Goal: Use online tool/utility: Utilize a website feature to perform a specific function

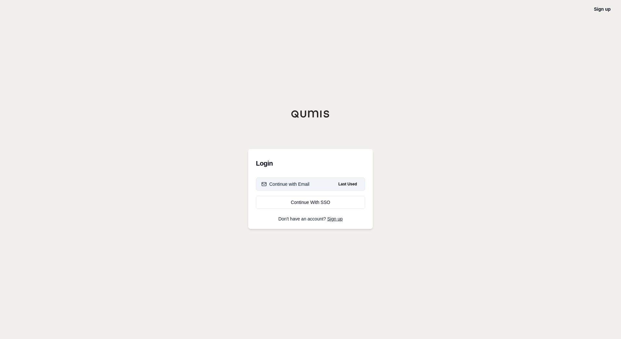
click at [305, 182] on div "Continue with Email" at bounding box center [286, 184] width 48 height 6
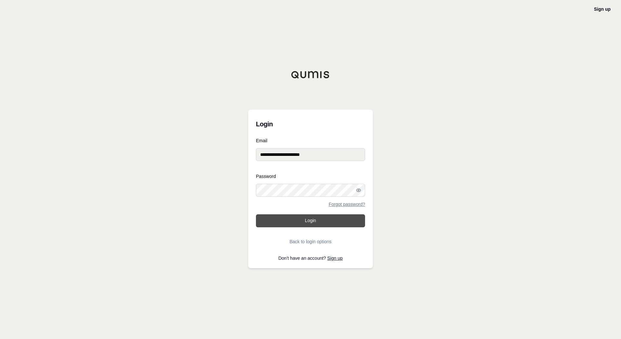
click at [315, 224] on button "Login" at bounding box center [310, 220] width 109 height 13
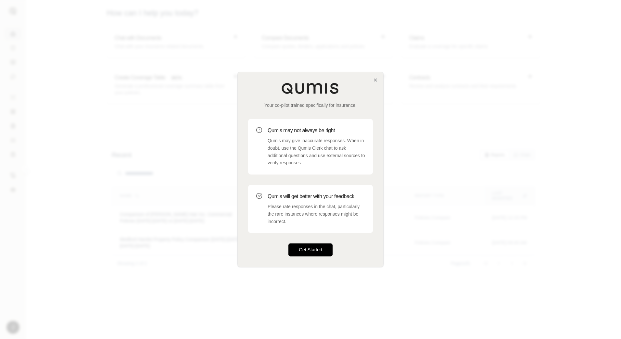
click at [307, 249] on button "Get Started" at bounding box center [310, 250] width 44 height 13
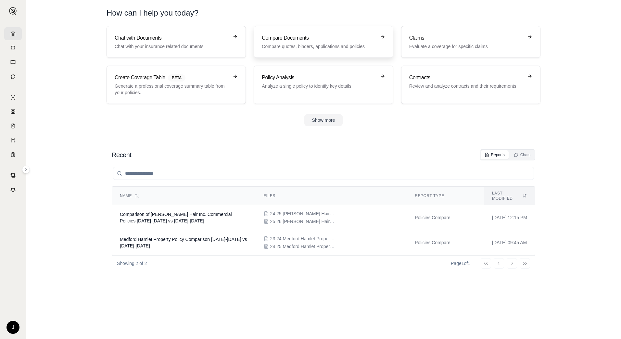
click at [352, 47] on p "Compare quotes, binders, applications and policies" at bounding box center [319, 46] width 114 height 6
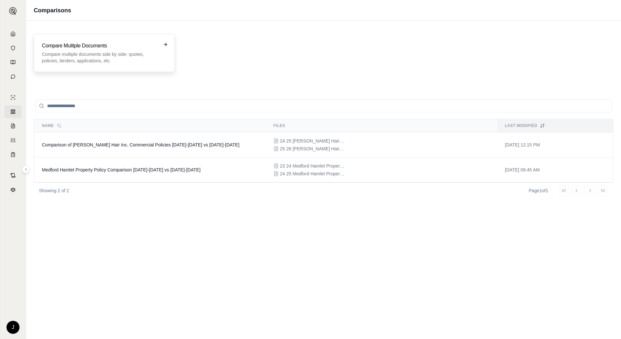
click at [116, 58] on p "Compare multiple documents side by side: quotes, policies, binders, application…" at bounding box center [100, 57] width 116 height 13
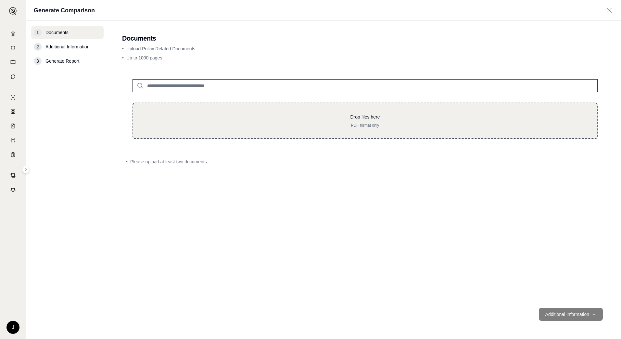
click at [200, 125] on p "PDF format only" at bounding box center [365, 125] width 443 height 5
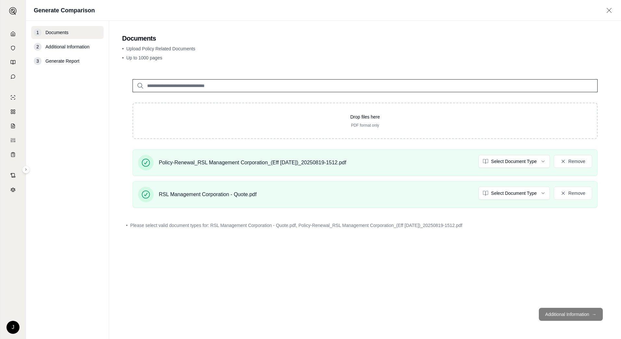
click at [557, 311] on footer "Additional Information →" at bounding box center [365, 314] width 486 height 23
click at [509, 162] on html "J Generate Comparison 1 Documents 2 Additional Information 3 Generate Report Do…" at bounding box center [310, 169] width 621 height 339
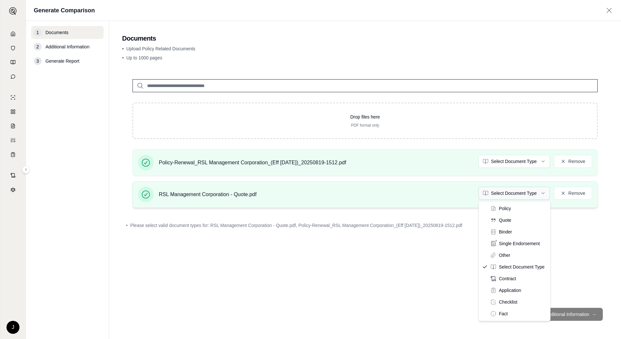
click at [511, 193] on html "J Generate Comparison 1 Documents 2 Additional Information 3 Generate Report Do…" at bounding box center [310, 169] width 621 height 339
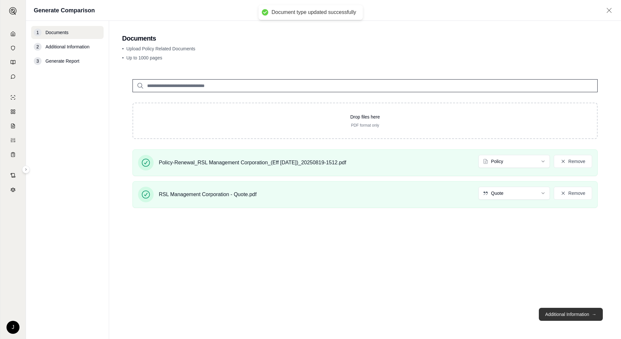
click at [557, 311] on button "Additional Information →" at bounding box center [571, 314] width 64 height 13
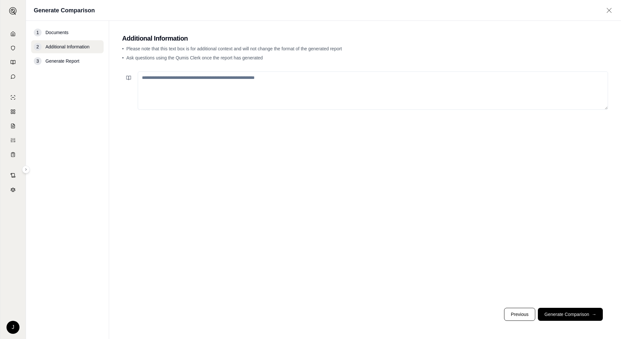
click at [267, 90] on textarea at bounding box center [373, 90] width 470 height 38
type textarea "**********"
click at [577, 312] on button "Generate Comparison →" at bounding box center [570, 314] width 65 height 13
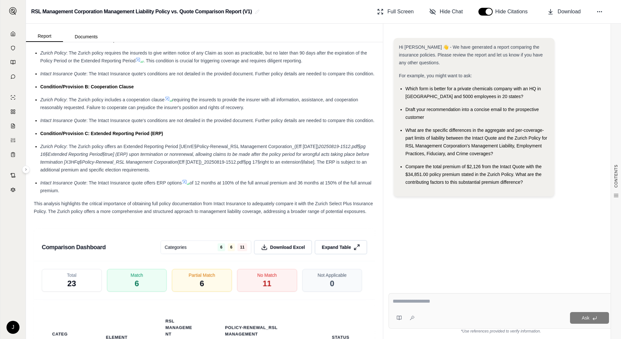
scroll to position [1300, 0]
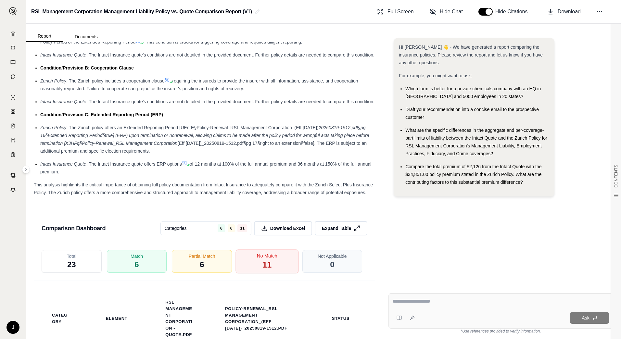
click at [272, 274] on div "No Match 11" at bounding box center [267, 262] width 63 height 24
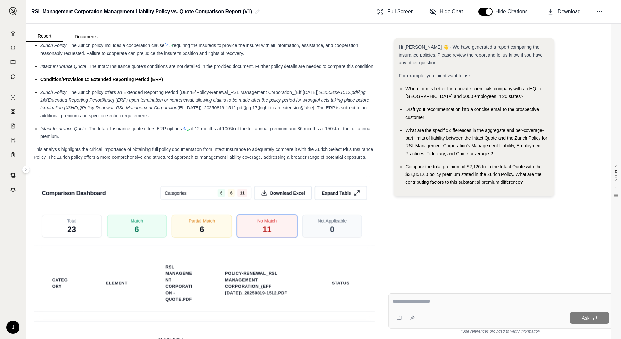
scroll to position [1365, 0]
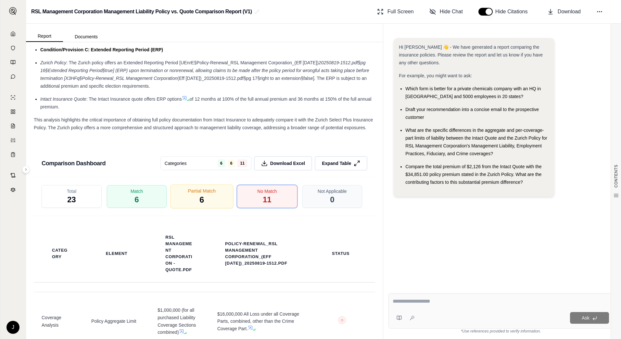
click at [202, 209] on div "Partial Match 6" at bounding box center [202, 197] width 63 height 24
click at [258, 209] on div "No Match 11" at bounding box center [267, 197] width 63 height 24
click at [195, 209] on div "Partial Match 6" at bounding box center [202, 197] width 63 height 24
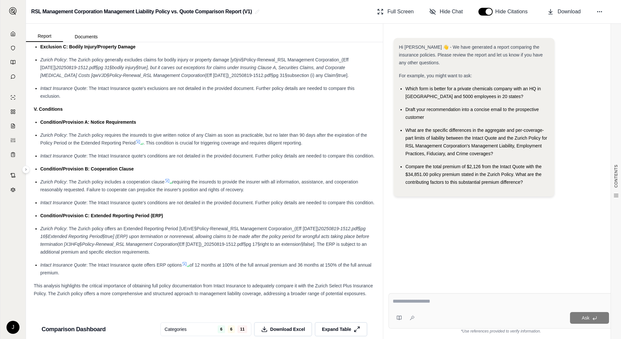
scroll to position [1332, 0]
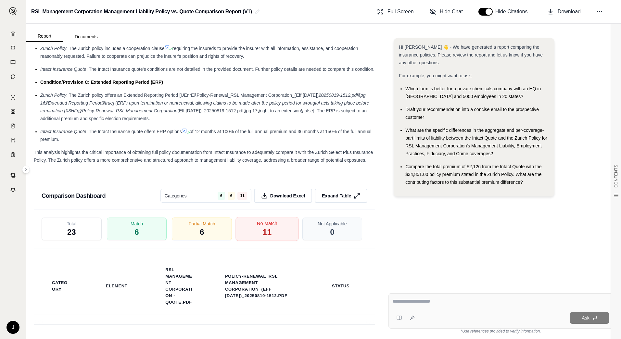
click at [276, 241] on div "No Match 11" at bounding box center [267, 229] width 63 height 24
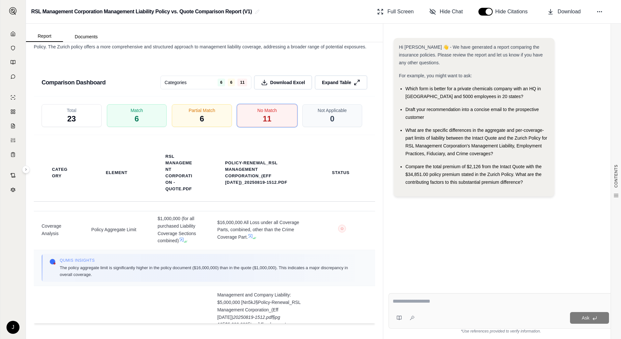
scroll to position [0, 0]
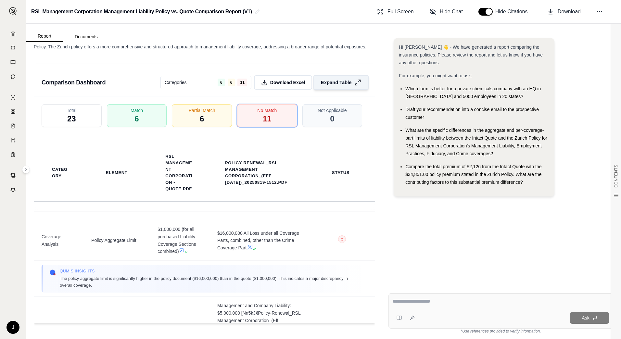
click at [330, 81] on span "Expand Table" at bounding box center [336, 82] width 31 height 7
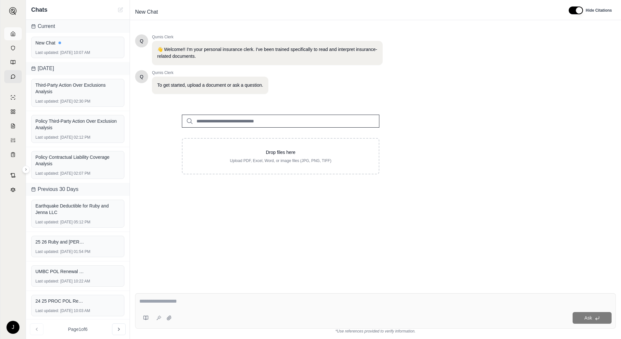
click at [7, 28] on link at bounding box center [13, 33] width 18 height 13
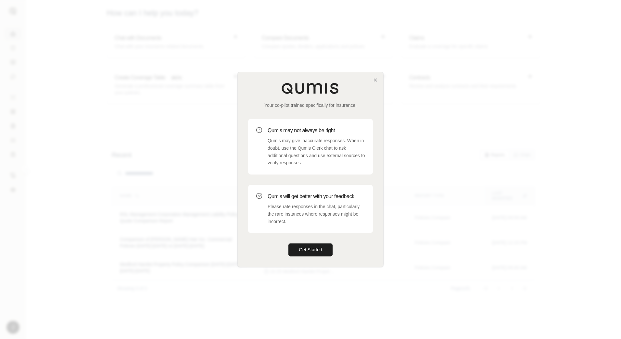
click at [373, 80] on div "Your co-pilot trained specifically for insurance. Qumis may not always be right…" at bounding box center [311, 169] width 146 height 195
click at [376, 77] on icon "button" at bounding box center [375, 79] width 5 height 5
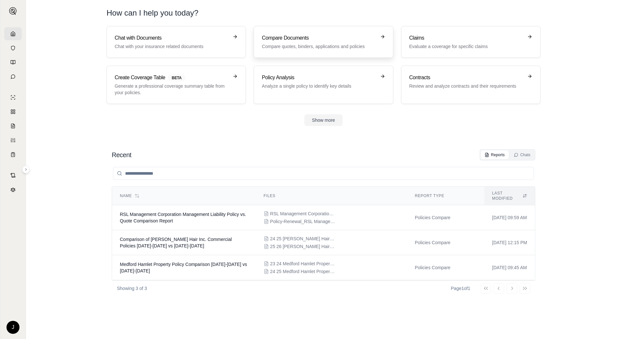
click at [335, 38] on h3 "Compare Documents" at bounding box center [319, 38] width 114 height 8
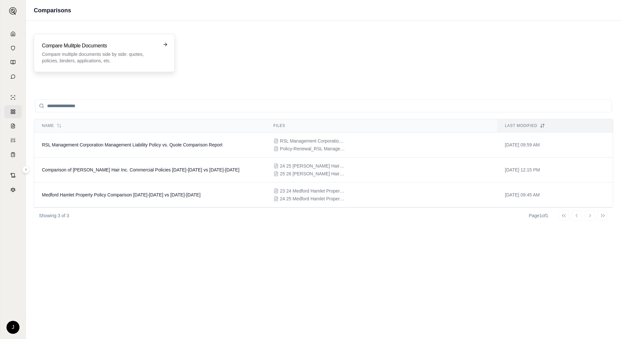
click at [90, 53] on p "Compare multiple documents side by side: quotes, policies, binders, application…" at bounding box center [100, 57] width 116 height 13
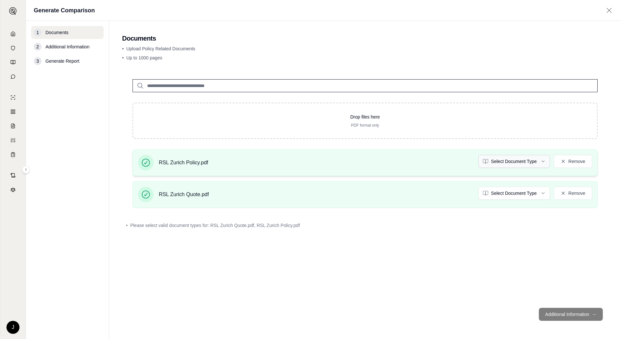
click at [546, 163] on html "J Generate Comparison 1 Documents 2 Additional Information 3 Generate Report Do…" at bounding box center [310, 169] width 621 height 339
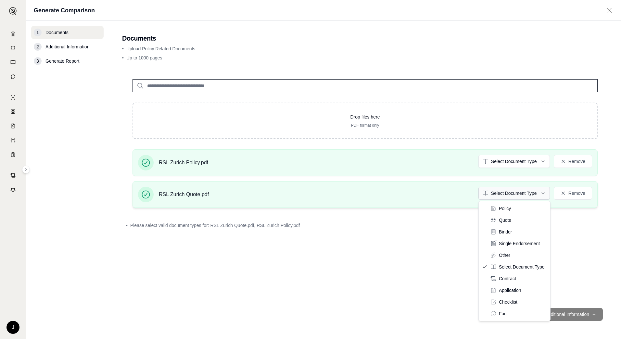
click at [514, 193] on html "J Generate Comparison 1 Documents 2 Additional Information 3 Generate Report Do…" at bounding box center [310, 169] width 621 height 339
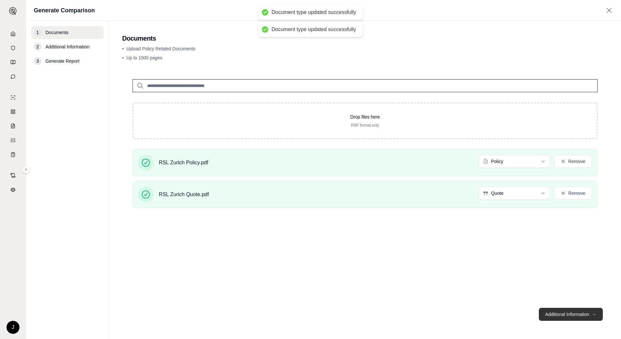
click at [554, 315] on button "Additional Information →" at bounding box center [571, 314] width 64 height 13
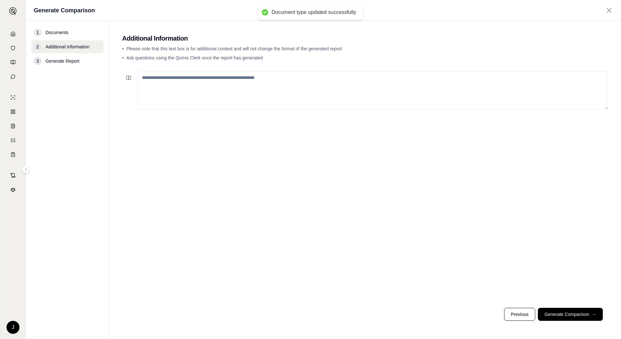
click at [243, 105] on textarea at bounding box center [373, 90] width 470 height 38
type textarea "**********"
click at [557, 334] on main "**********" at bounding box center [365, 180] width 512 height 318
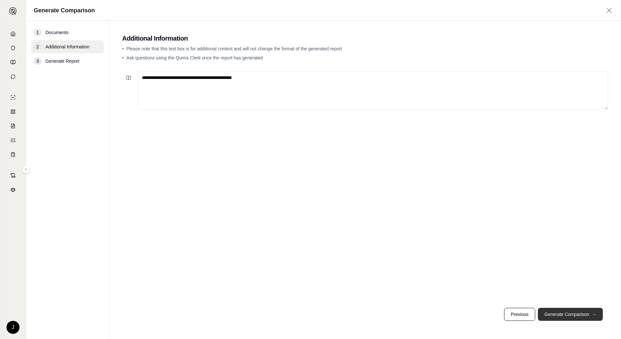
click at [558, 318] on button "Generate Comparison →" at bounding box center [570, 314] width 65 height 13
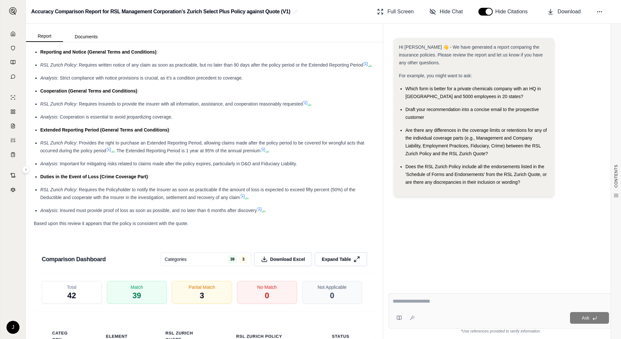
scroll to position [1202, 0]
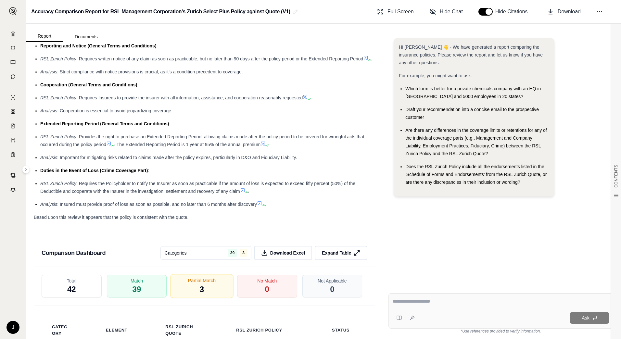
click at [221, 291] on div "Partial Match 3" at bounding box center [202, 286] width 63 height 24
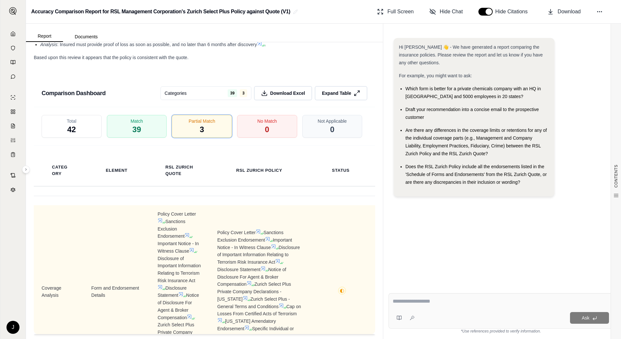
scroll to position [1365, 0]
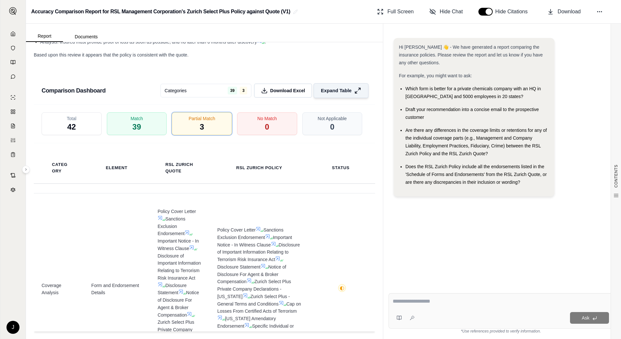
click at [344, 98] on button "Expand Table" at bounding box center [341, 90] width 55 height 15
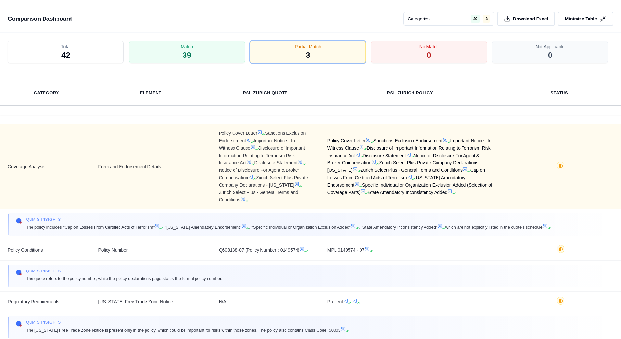
scroll to position [13, 0]
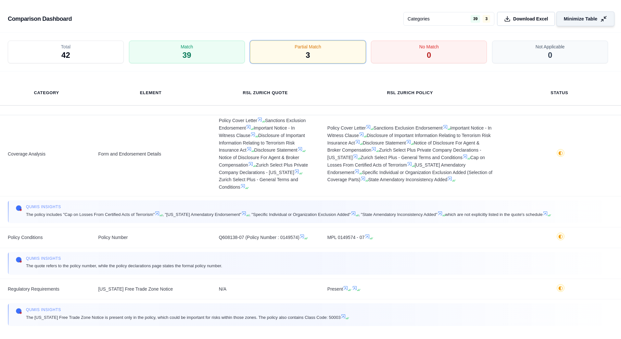
click at [592, 16] on span "Minimize Table" at bounding box center [580, 19] width 33 height 7
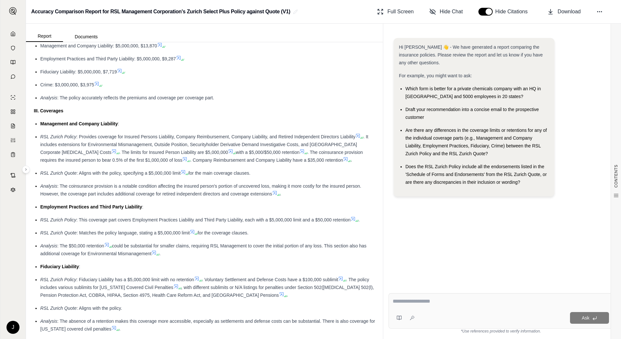
scroll to position [0, 0]
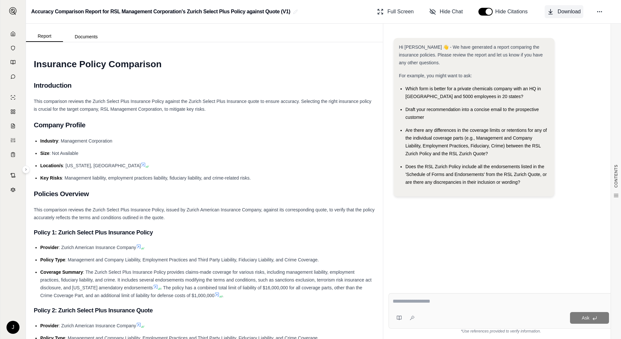
click at [554, 17] on button "Download" at bounding box center [564, 11] width 39 height 13
